Goal: Information Seeking & Learning: Learn about a topic

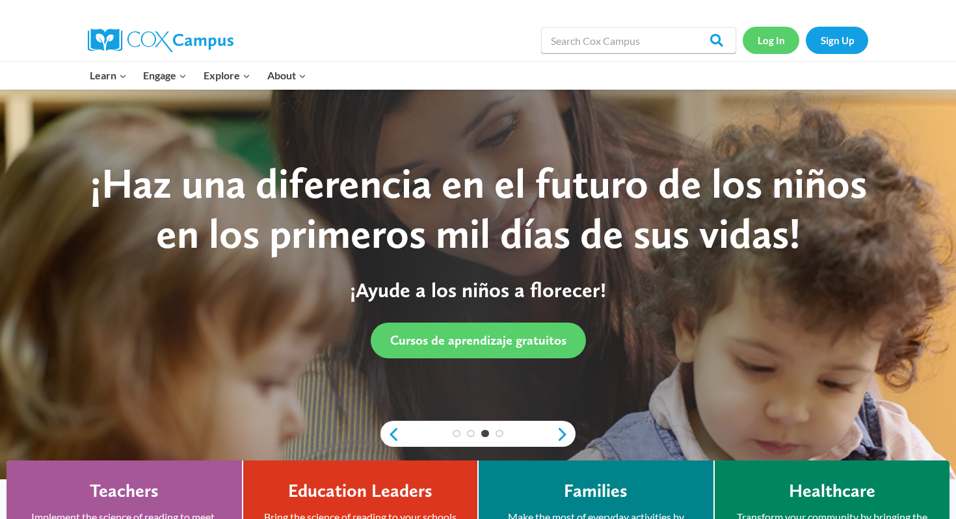
click at [757, 47] on link "Log In" at bounding box center [771, 40] width 57 height 27
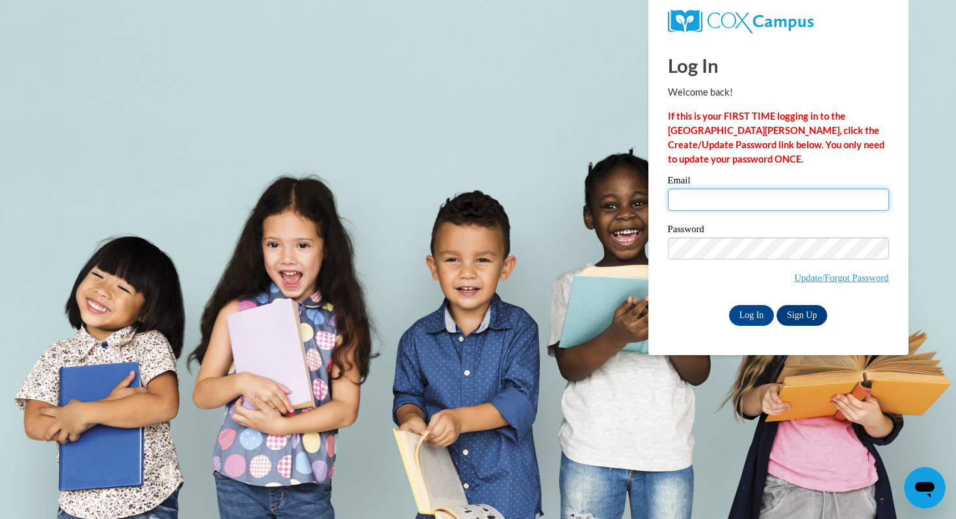
type input "[EMAIL_ADDRESS][DOMAIN_NAME]"
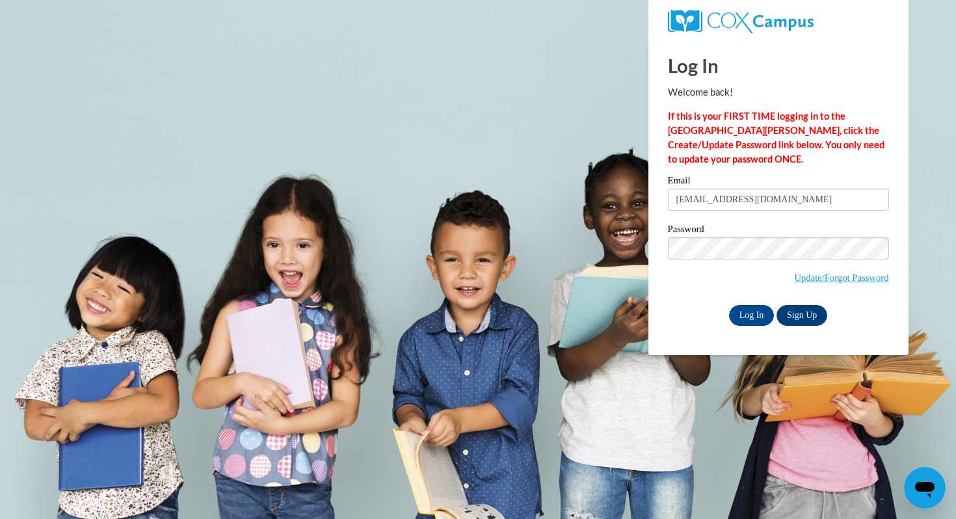
click at [717, 201] on input "[EMAIL_ADDRESS][DOMAIN_NAME]" at bounding box center [778, 200] width 221 height 22
click at [743, 319] on input "Log In" at bounding box center [752, 315] width 46 height 21
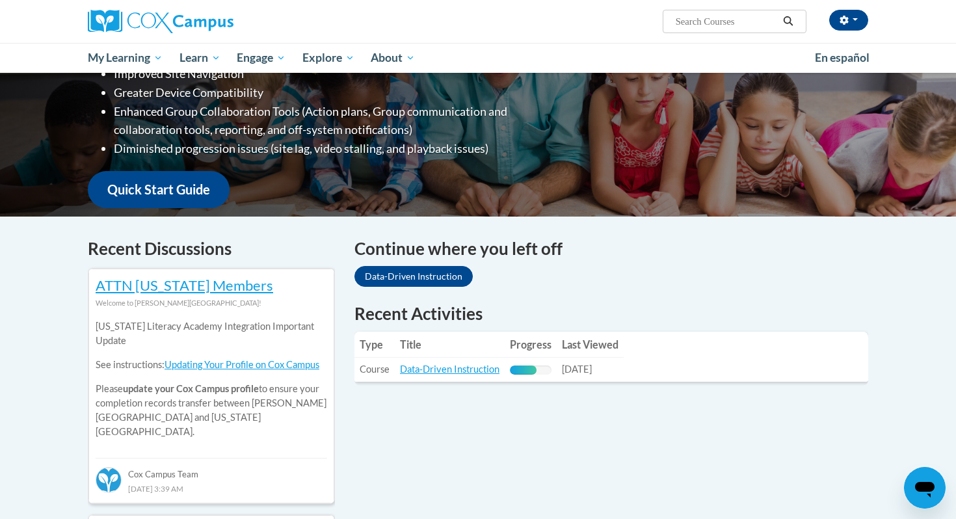
scroll to position [244, 0]
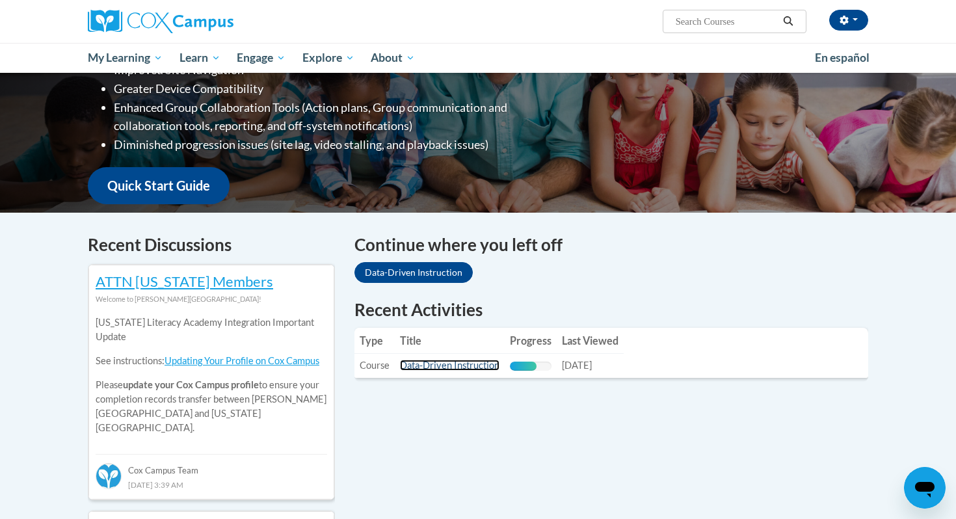
click at [443, 360] on link "Data-Driven Instruction" at bounding box center [449, 365] width 99 height 11
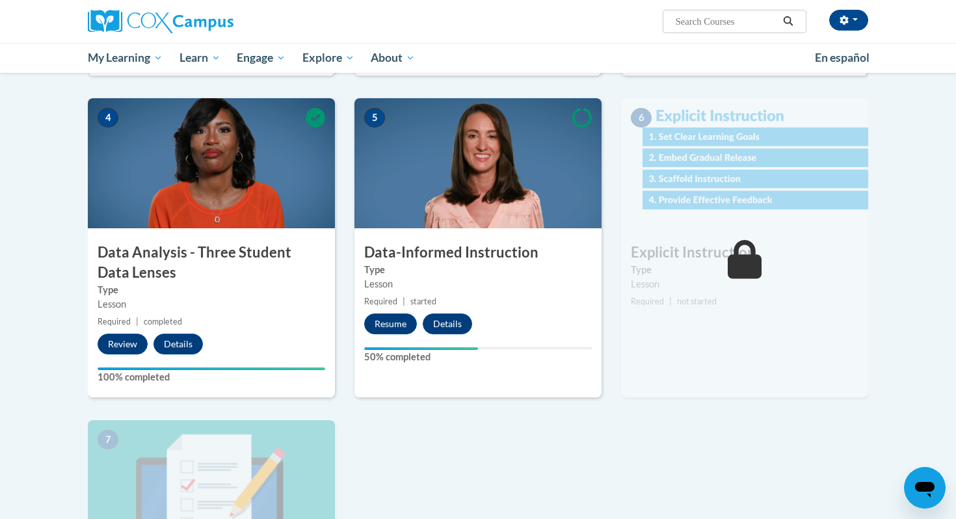
scroll to position [584, 0]
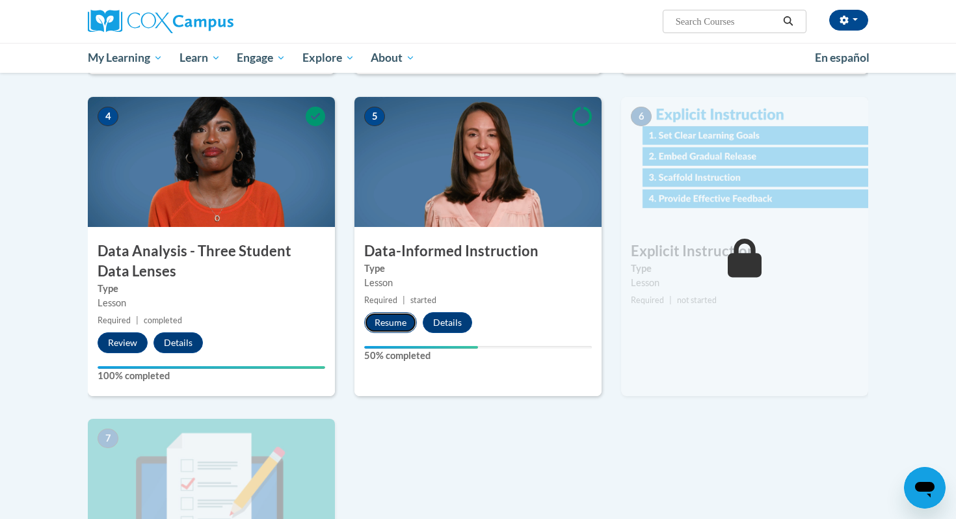
click at [393, 319] on button "Resume" at bounding box center [390, 322] width 53 height 21
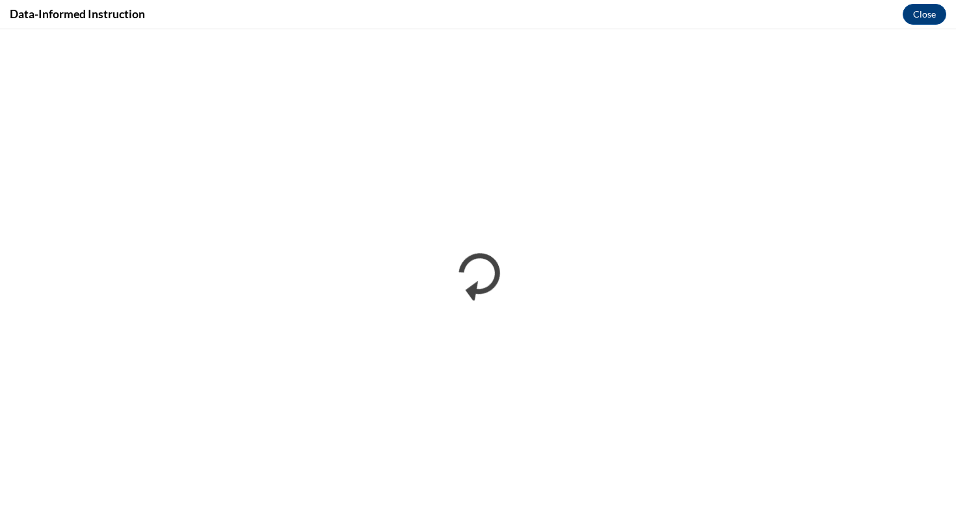
scroll to position [0, 0]
